Goal: Task Accomplishment & Management: Complete application form

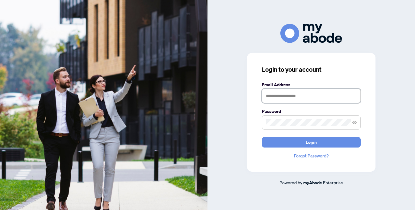
click at [268, 96] on input "text" at bounding box center [311, 96] width 99 height 14
drag, startPoint x: 295, startPoint y: 96, endPoint x: 278, endPoint y: 97, distance: 17.0
click at [278, 97] on input "**********" at bounding box center [311, 96] width 99 height 14
type input "**********"
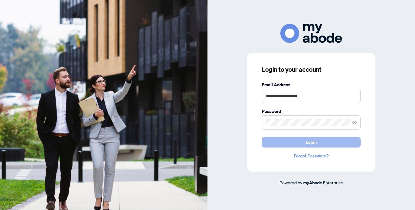
click at [300, 138] on button "Login" at bounding box center [311, 142] width 99 height 11
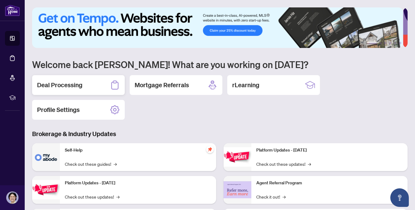
click at [69, 81] on h2 "Deal Processing" at bounding box center [59, 85] width 45 height 9
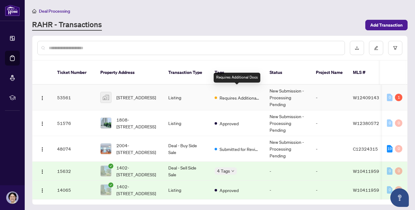
click at [248, 94] on span "Requires Additional Docs" at bounding box center [240, 97] width 40 height 7
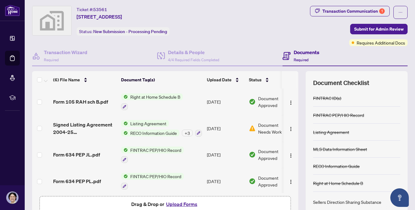
scroll to position [5, 0]
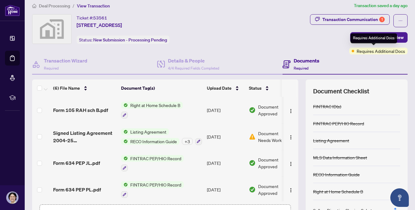
click at [377, 50] on span "Requires Additional Docs" at bounding box center [381, 51] width 49 height 7
click at [397, 36] on span "Submit for Admin Review" at bounding box center [378, 37] width 49 height 10
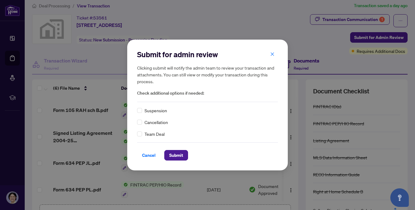
click at [303, 38] on div "Submit for admin review Clicking submit will notify the admin team to review yo…" at bounding box center [207, 105] width 415 height 210
click at [273, 53] on icon "close" at bounding box center [272, 54] width 4 height 4
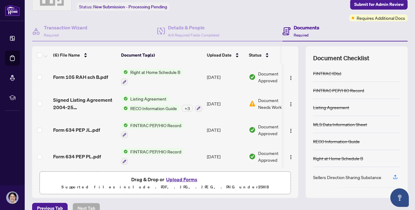
scroll to position [48, 0]
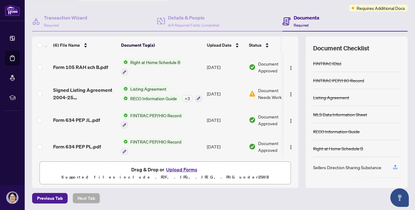
click at [186, 169] on button "Upload Forms" at bounding box center [181, 169] width 35 height 8
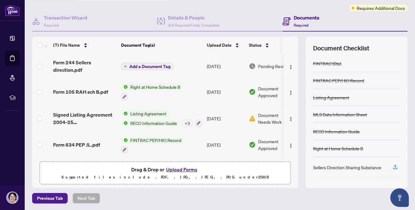
click at [126, 66] on icon "plus" at bounding box center [125, 66] width 2 height 0
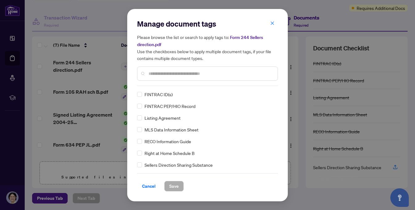
scroll to position [75, 0]
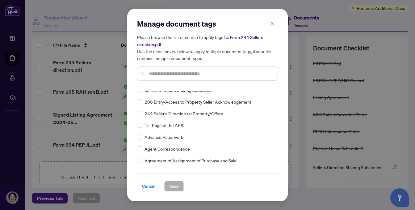
click at [200, 112] on span "244 Seller’s Direction re: Property/Offers" at bounding box center [184, 113] width 78 height 7
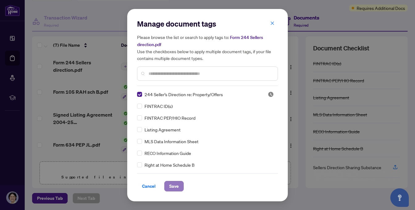
click at [176, 185] on span "Save" at bounding box center [174, 186] width 10 height 10
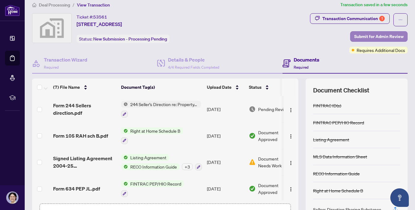
scroll to position [6, 0]
click at [377, 33] on span "Submit for Admin Review" at bounding box center [378, 37] width 49 height 10
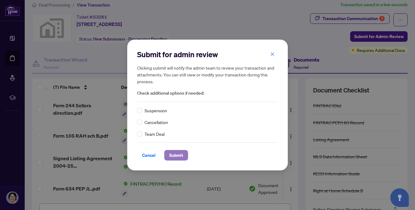
click at [177, 153] on span "Submit" at bounding box center [176, 155] width 14 height 10
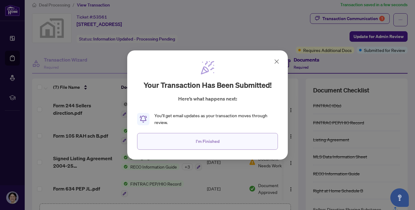
click at [205, 141] on span "I'm Finished" at bounding box center [208, 141] width 24 height 10
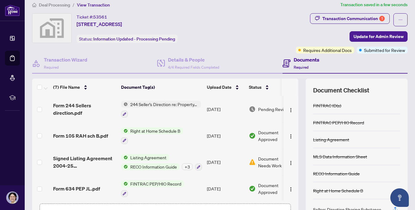
scroll to position [0, 0]
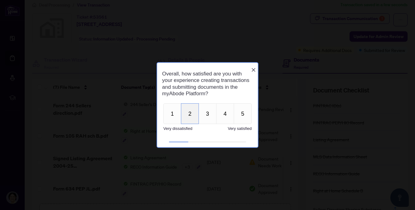
click at [189, 114] on button "2" at bounding box center [190, 113] width 18 height 21
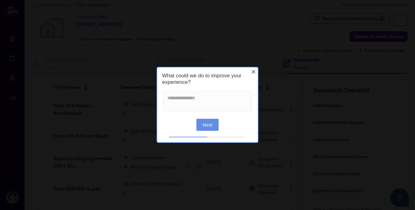
click at [253, 70] on icon "Close button" at bounding box center [253, 71] width 5 height 5
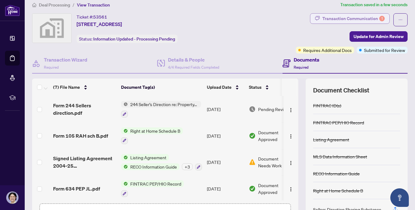
click at [362, 18] on div "Transaction Communication 1" at bounding box center [354, 19] width 62 height 10
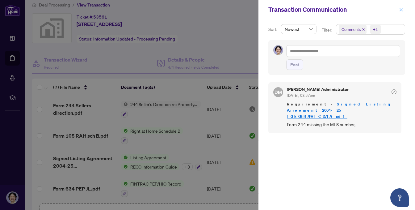
click at [403, 8] on icon "close" at bounding box center [401, 9] width 4 height 4
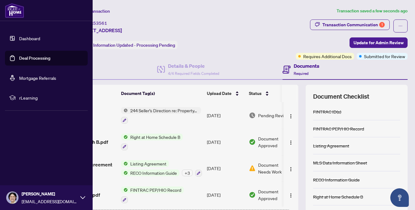
click at [82, 196] on icon at bounding box center [82, 197] width 5 height 5
click at [29, 160] on span "Logout" at bounding box center [25, 161] width 14 height 10
